Goal: Transaction & Acquisition: Purchase product/service

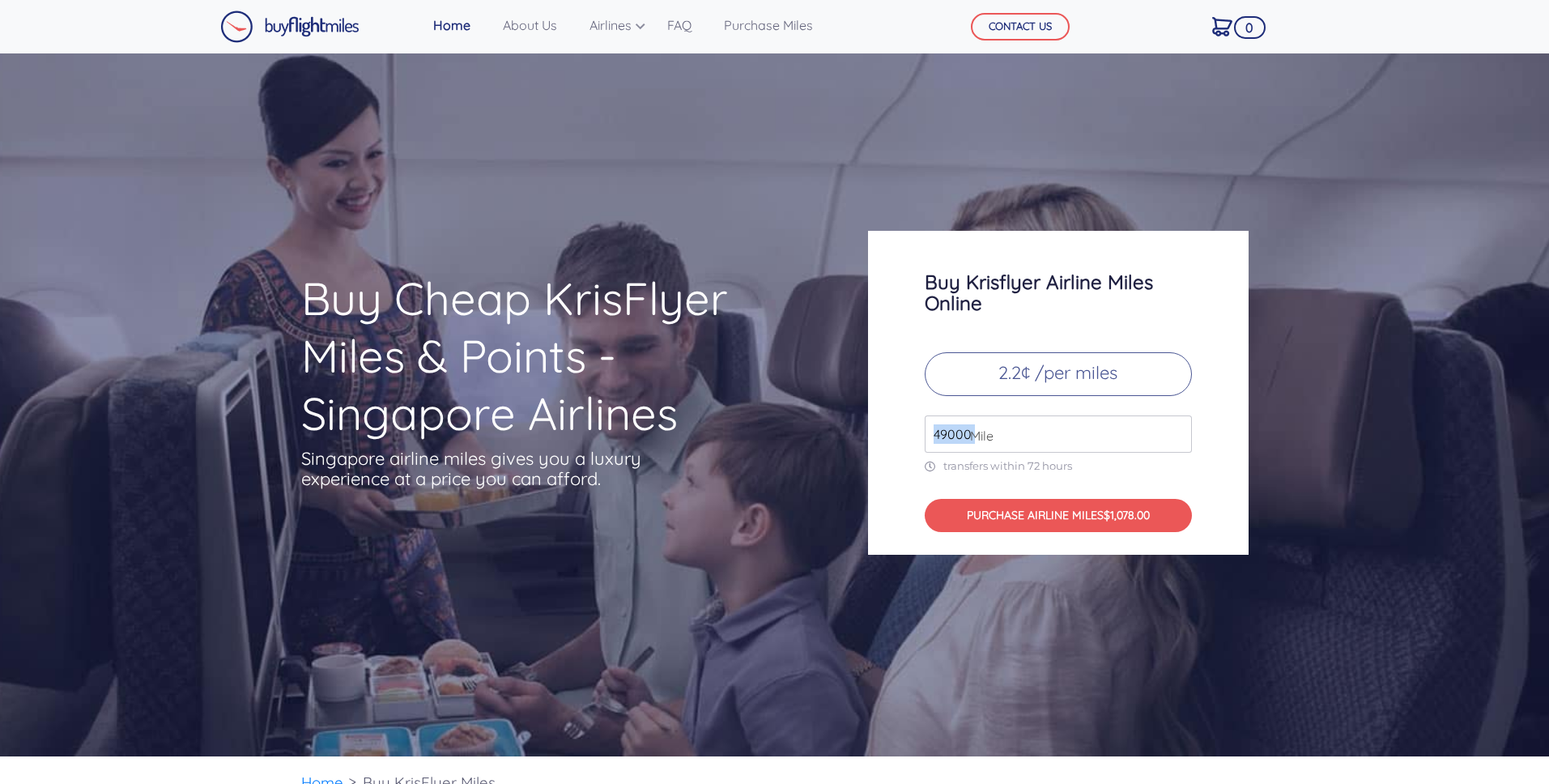
drag, startPoint x: 975, startPoint y: 431, endPoint x: 918, endPoint y: 433, distance: 57.0
click at [918, 433] on div "Buy Krisflyer Airline Miles Online 2.2¢ /per miles 49000 Mile transfers within …" at bounding box center [1059, 392] width 380 height 324
click at [999, 441] on input "49000" at bounding box center [1059, 435] width 267 height 38
click at [1176, 429] on input "50000" at bounding box center [1059, 435] width 267 height 38
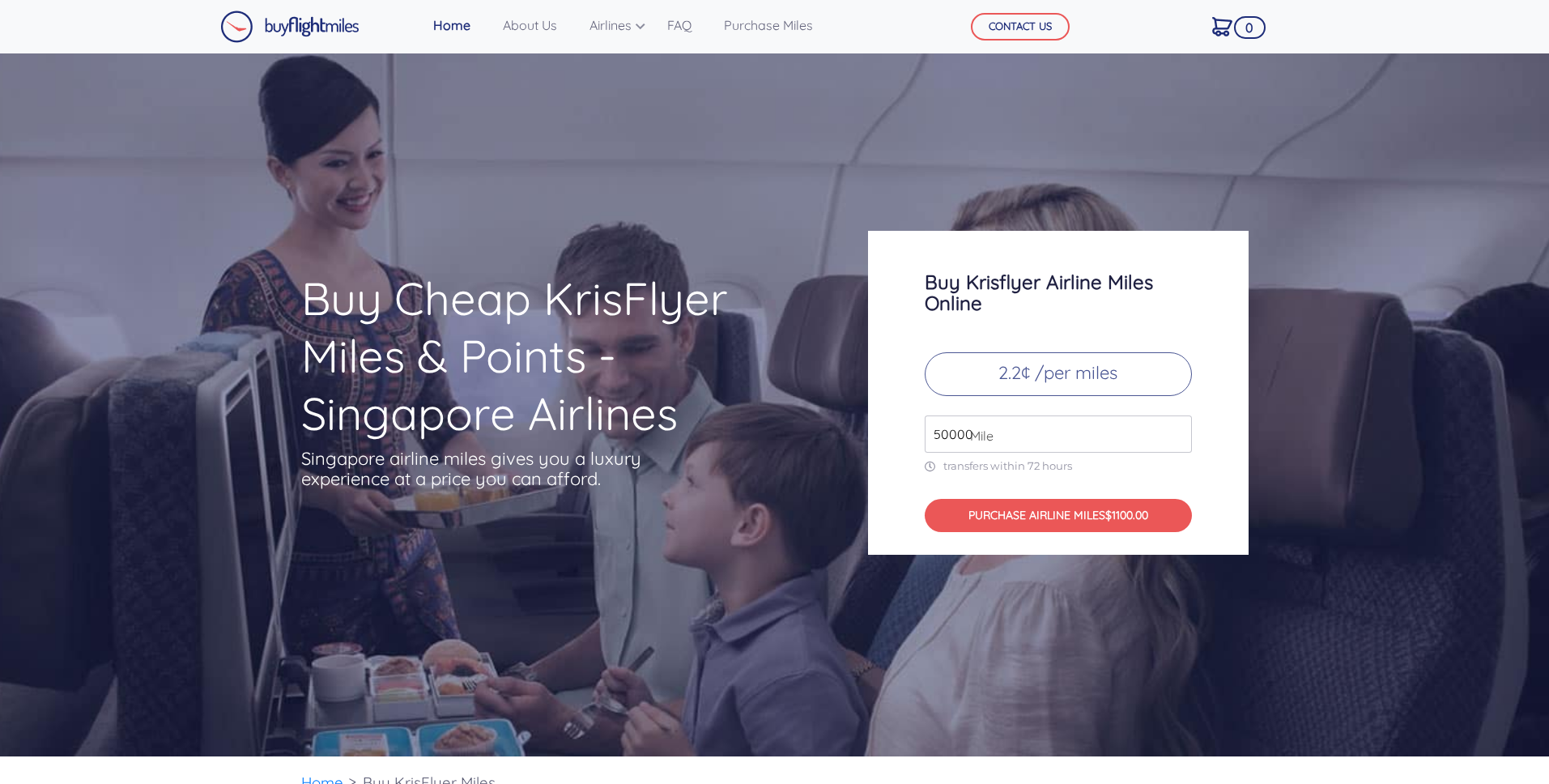
click at [1177, 444] on input "50000" at bounding box center [1059, 435] width 267 height 38
click at [1179, 441] on input "49000" at bounding box center [1059, 435] width 267 height 38
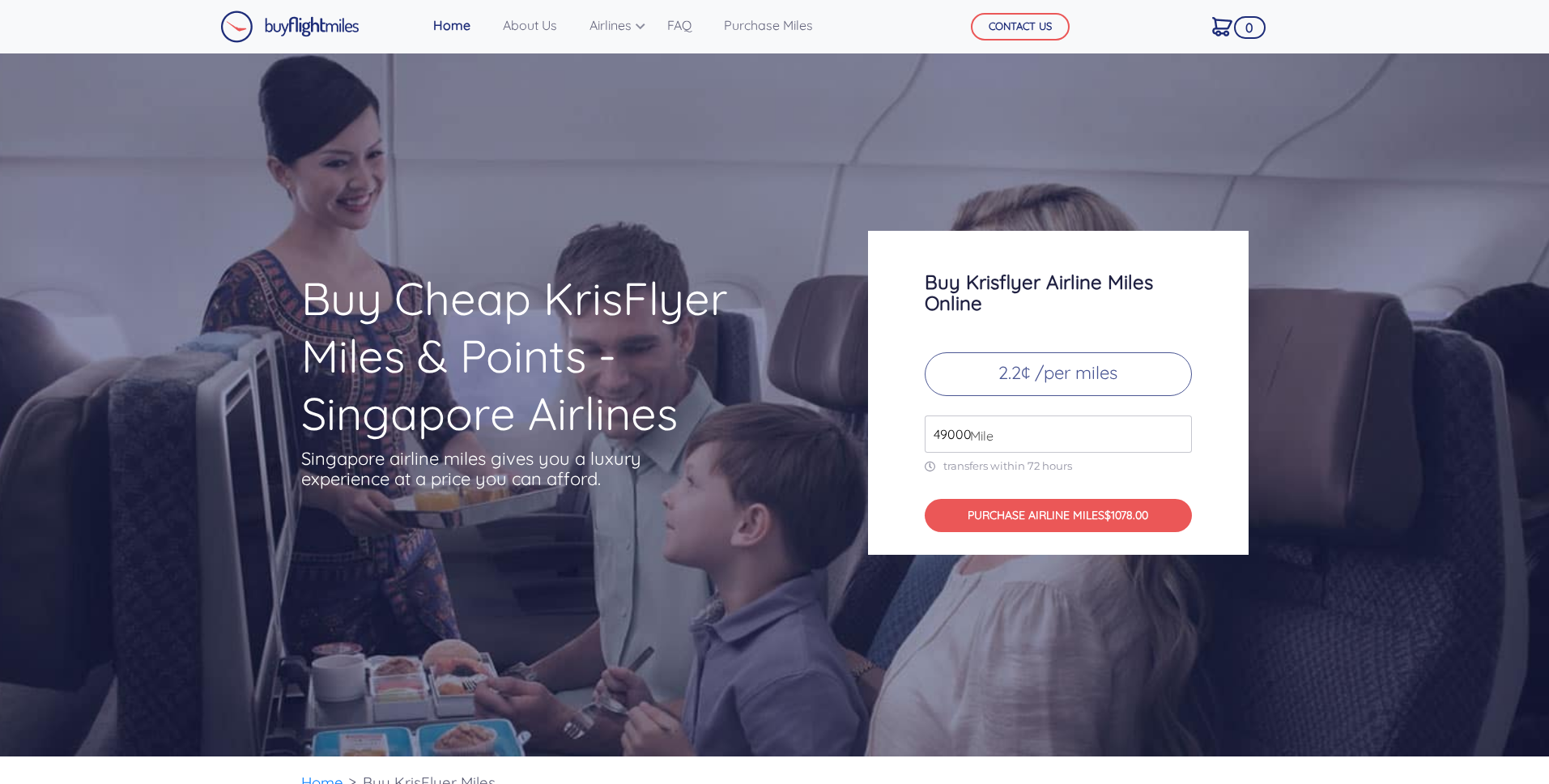
click at [1179, 441] on input "49000" at bounding box center [1059, 435] width 267 height 38
click at [1178, 432] on input "50000" at bounding box center [1059, 435] width 267 height 38
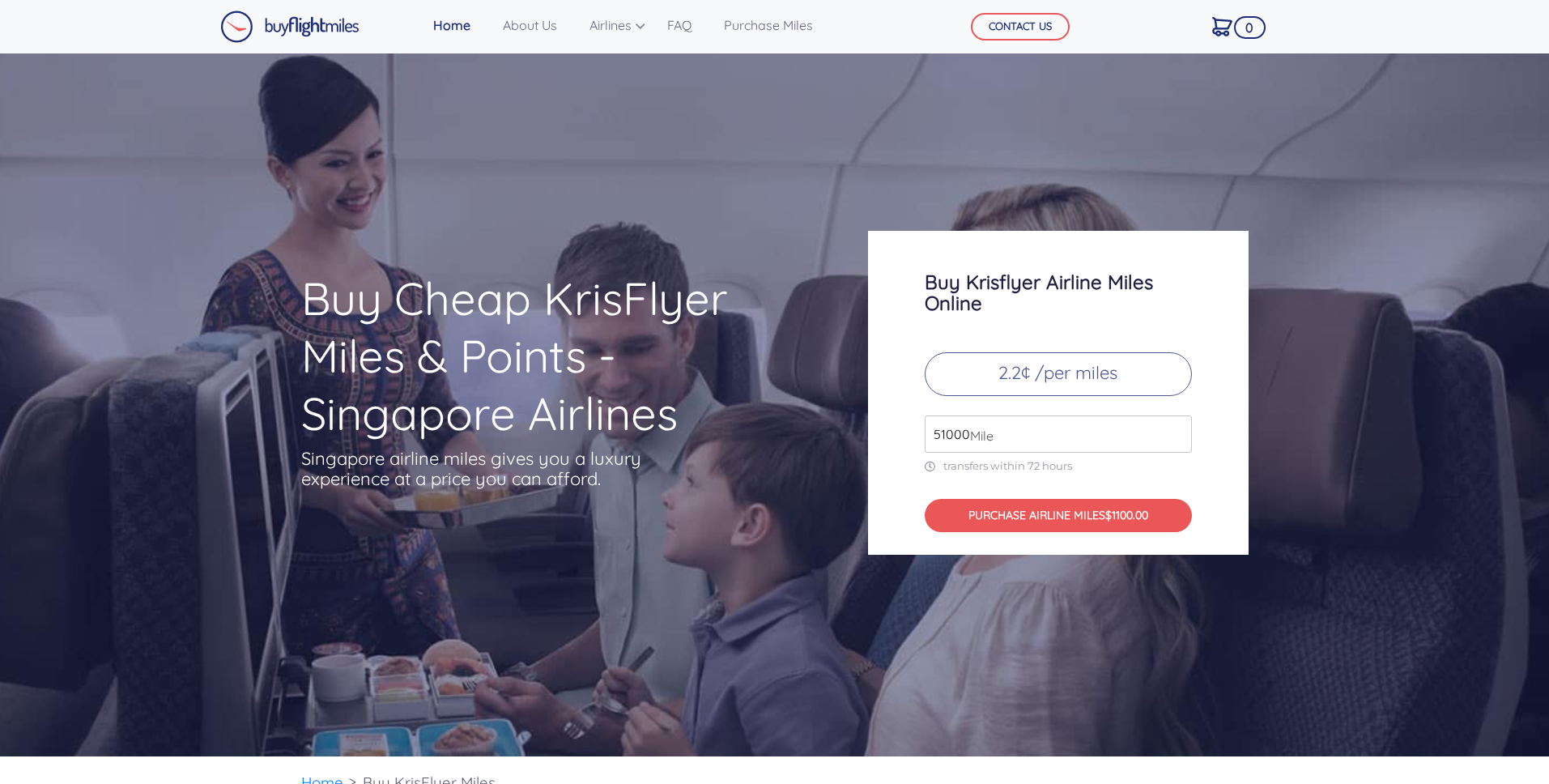
click at [1178, 432] on input "51000" at bounding box center [1059, 435] width 267 height 38
click at [1178, 432] on input "52000" at bounding box center [1059, 435] width 267 height 38
click at [1178, 432] on input "53000" at bounding box center [1059, 435] width 267 height 38
click at [1178, 438] on input "52000" at bounding box center [1059, 435] width 267 height 38
click at [1178, 438] on input "51000" at bounding box center [1059, 435] width 267 height 38
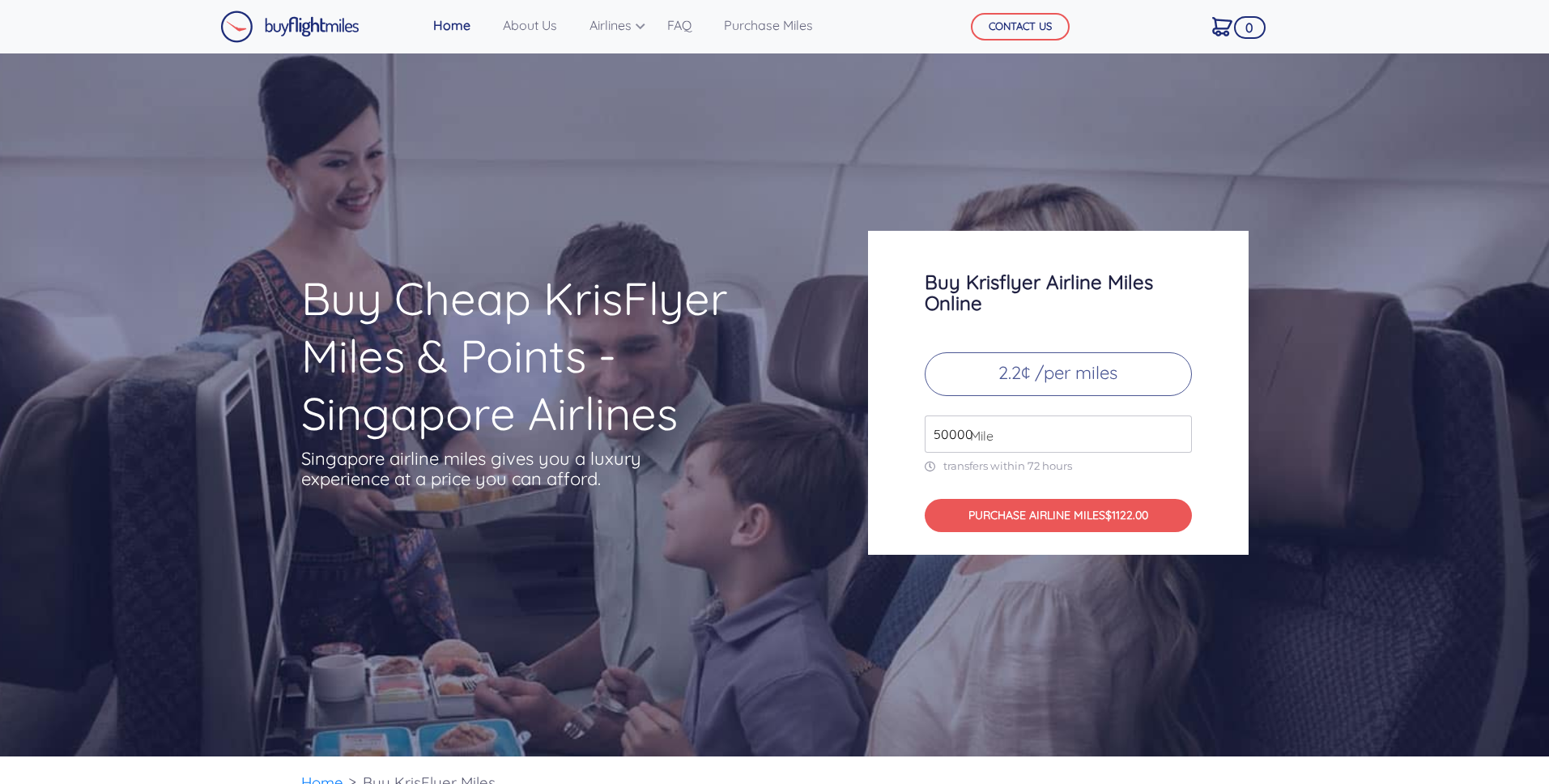
click at [1178, 438] on input "50000" at bounding box center [1059, 435] width 267 height 38
type input "49000"
click at [1178, 438] on input "49000" at bounding box center [1059, 435] width 267 height 38
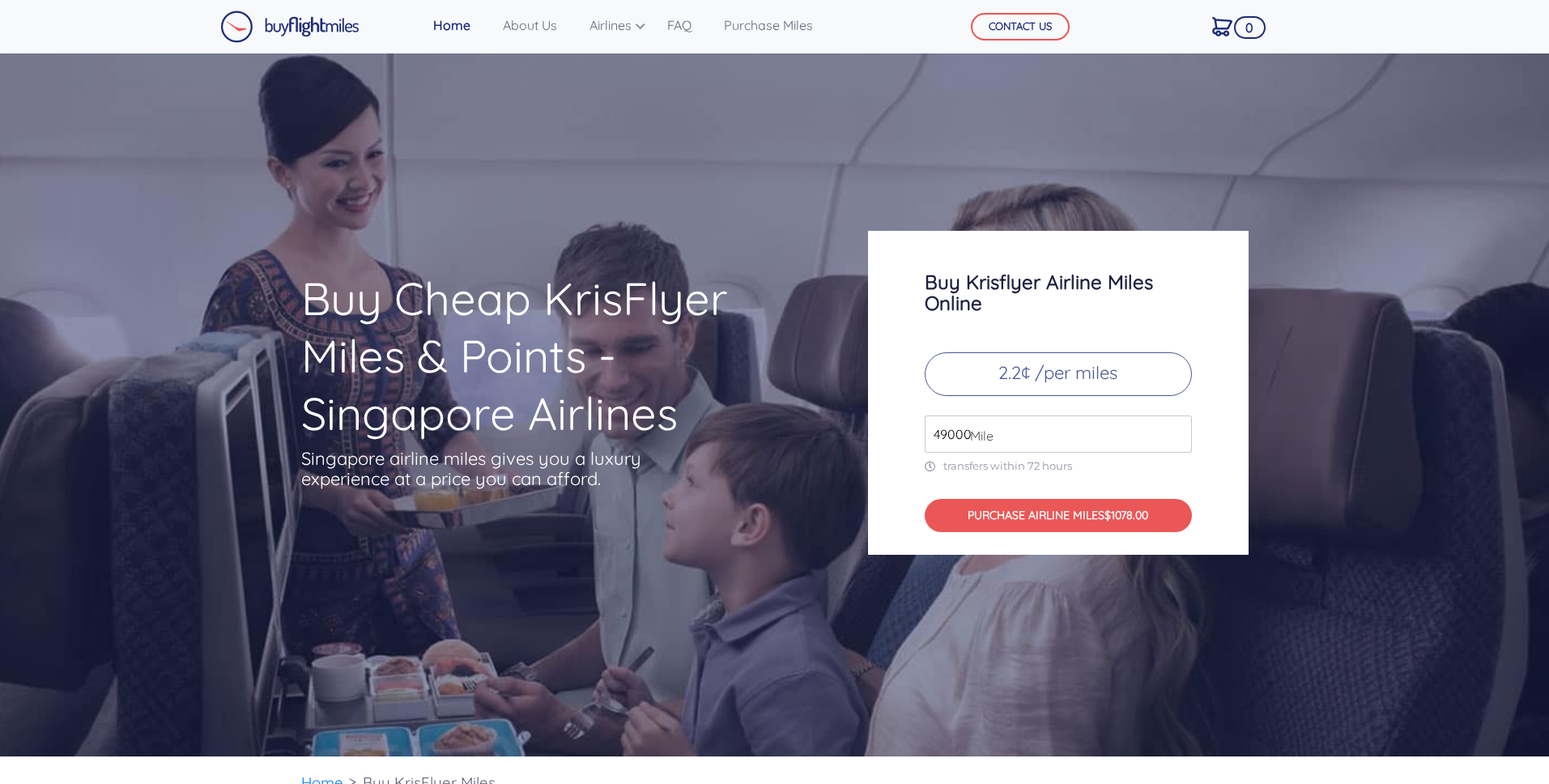
click at [1178, 438] on input "49000" at bounding box center [1059, 435] width 267 height 38
